Goal: Task Accomplishment & Management: Complete application form

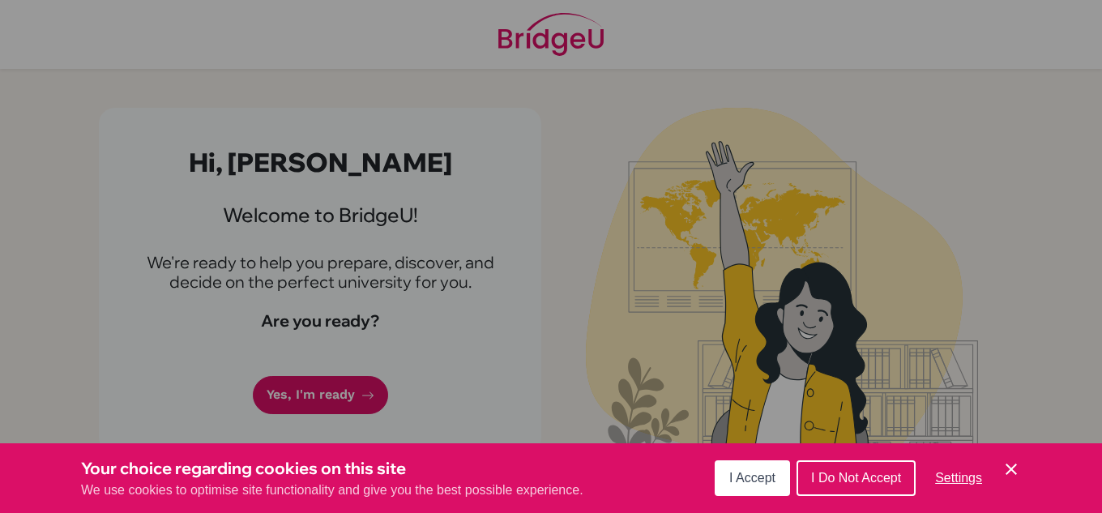
drag, startPoint x: 0, startPoint y: 0, endPoint x: 729, endPoint y: 480, distance: 872.6
click at [729, 480] on span "I Accept" at bounding box center [752, 478] width 46 height 14
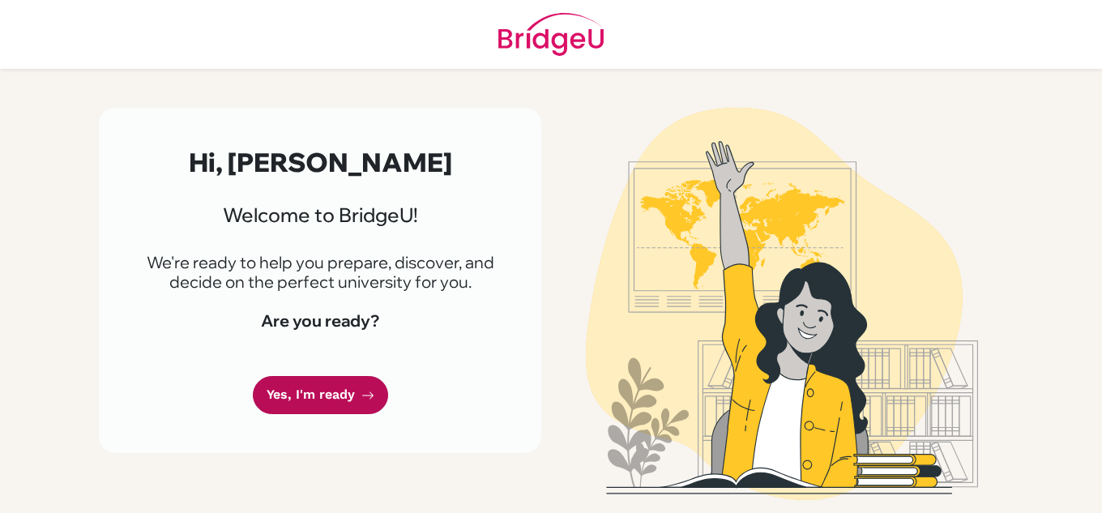
click at [288, 390] on link "Yes, I'm ready" at bounding box center [320, 395] width 135 height 38
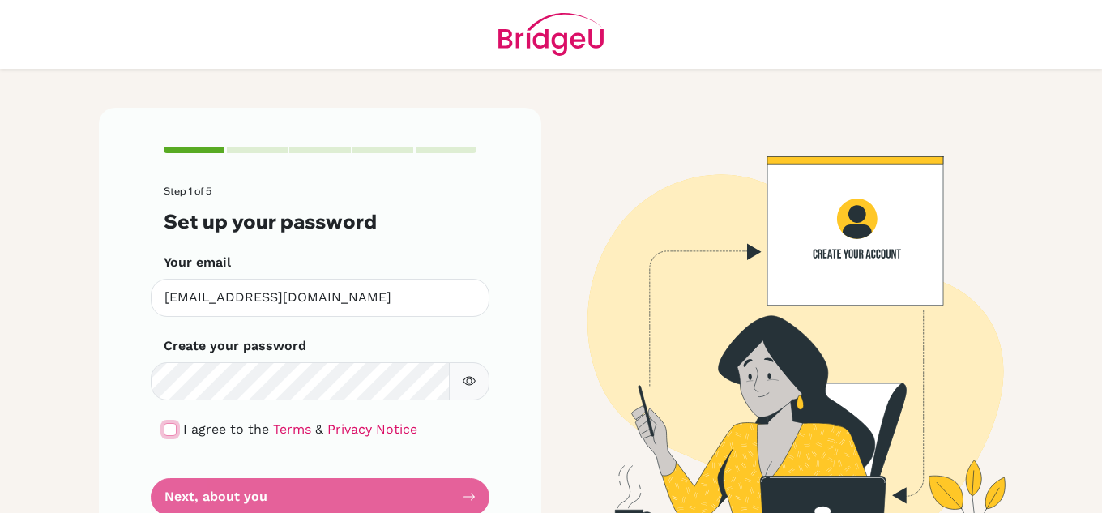
click at [164, 428] on input "checkbox" at bounding box center [170, 429] width 13 height 13
checkbox input "true"
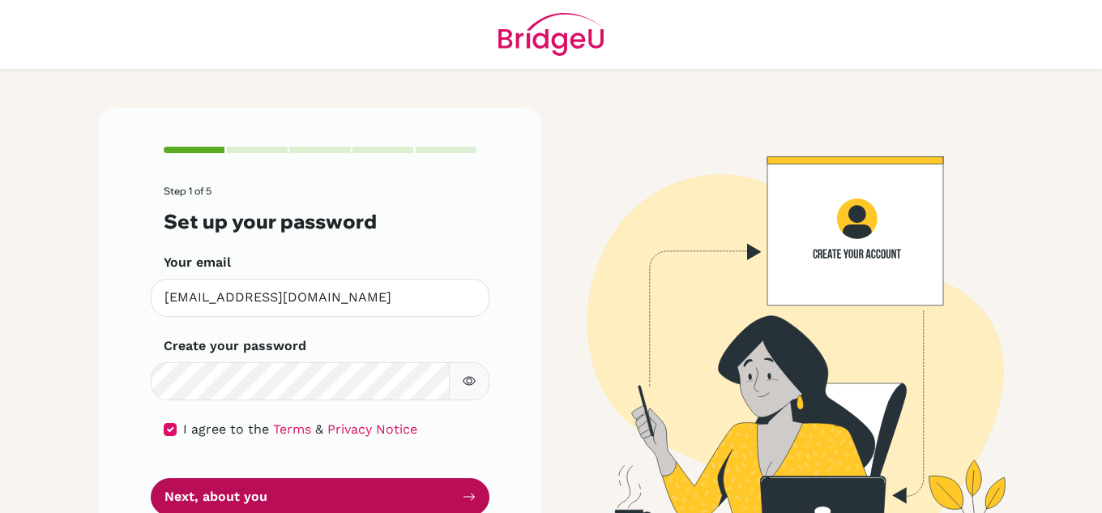
click at [249, 493] on button "Next, about you" at bounding box center [320, 497] width 339 height 38
